Goal: Entertainment & Leisure: Consume media (video, audio)

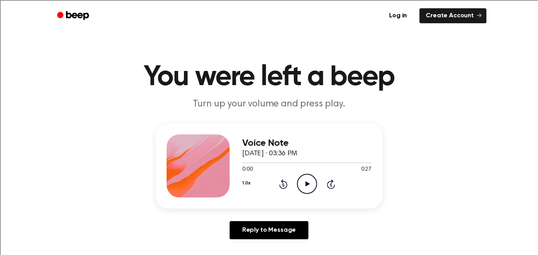
click at [306, 192] on icon "Play Audio" at bounding box center [307, 184] width 20 height 20
click at [301, 185] on icon "Play Audio" at bounding box center [307, 184] width 20 height 20
click at [299, 185] on icon "Play Audio" at bounding box center [307, 184] width 20 height 20
click at [304, 180] on icon "Play Audio" at bounding box center [307, 184] width 20 height 20
click at [304, 178] on icon "Play Audio" at bounding box center [307, 184] width 20 height 20
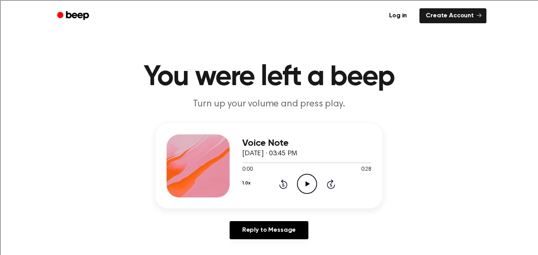
click at [304, 181] on icon "Play Audio" at bounding box center [307, 184] width 20 height 20
click at [310, 180] on icon "Play Audio" at bounding box center [307, 184] width 20 height 20
